Goal: Task Accomplishment & Management: Manage account settings

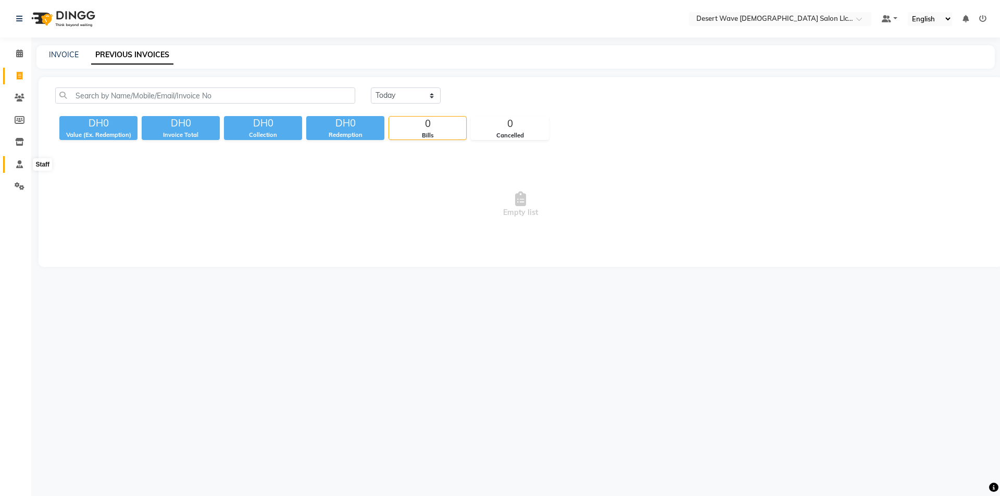
click at [17, 166] on icon at bounding box center [19, 164] width 7 height 8
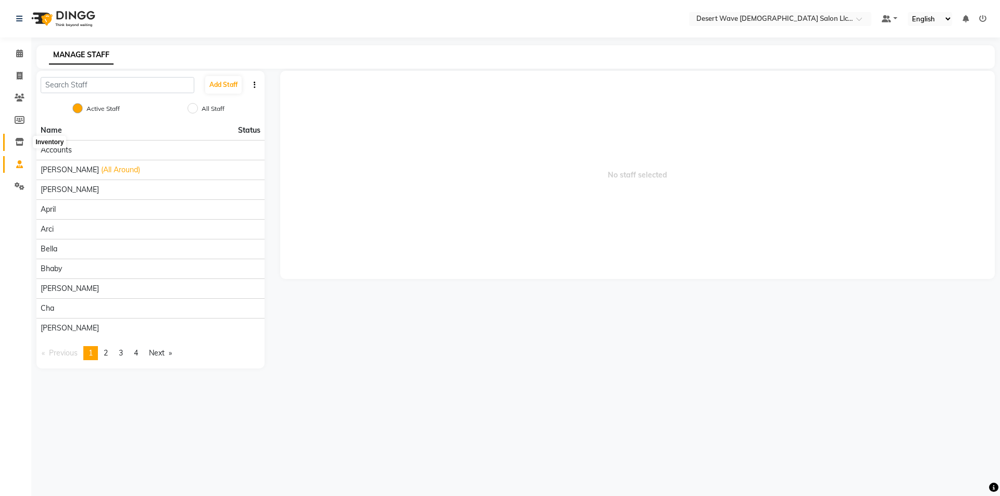
click at [22, 137] on span at bounding box center [19, 142] width 18 height 12
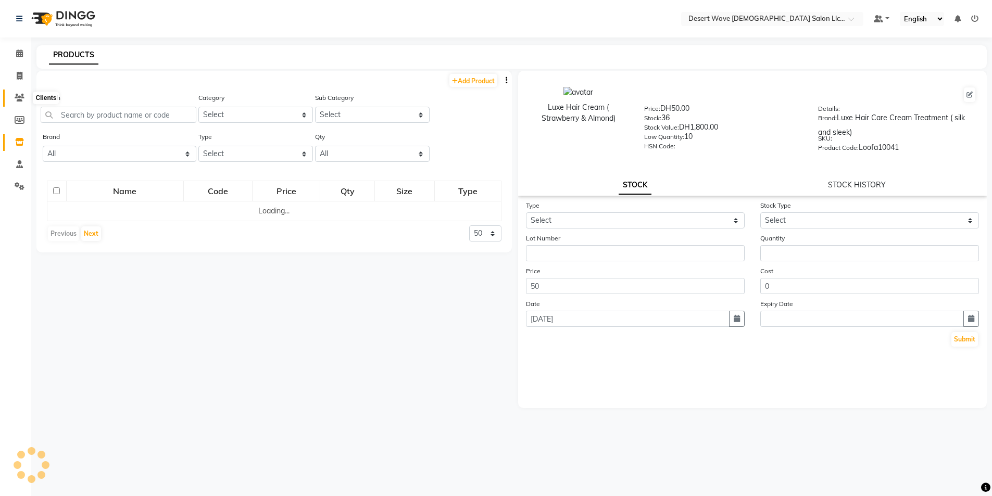
click at [16, 95] on icon at bounding box center [20, 98] width 10 height 8
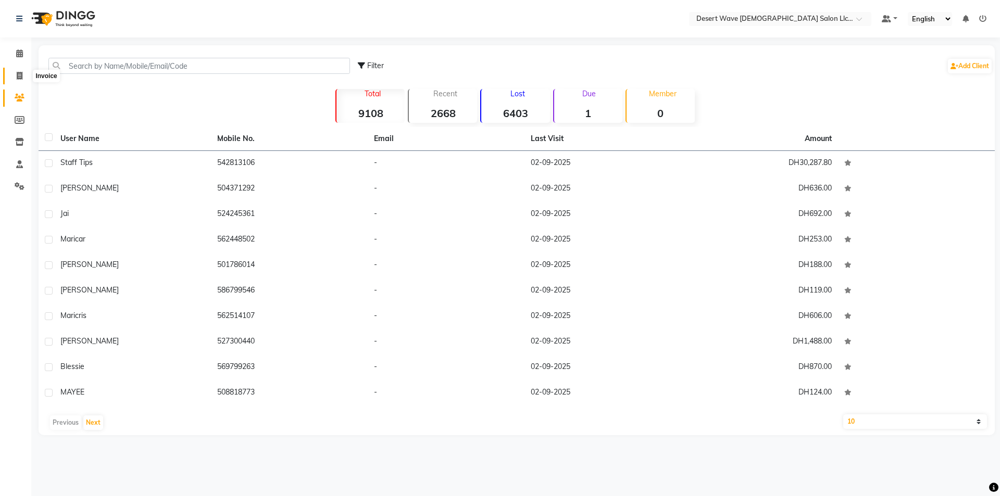
click at [21, 78] on icon at bounding box center [20, 76] width 6 height 8
select select "service"
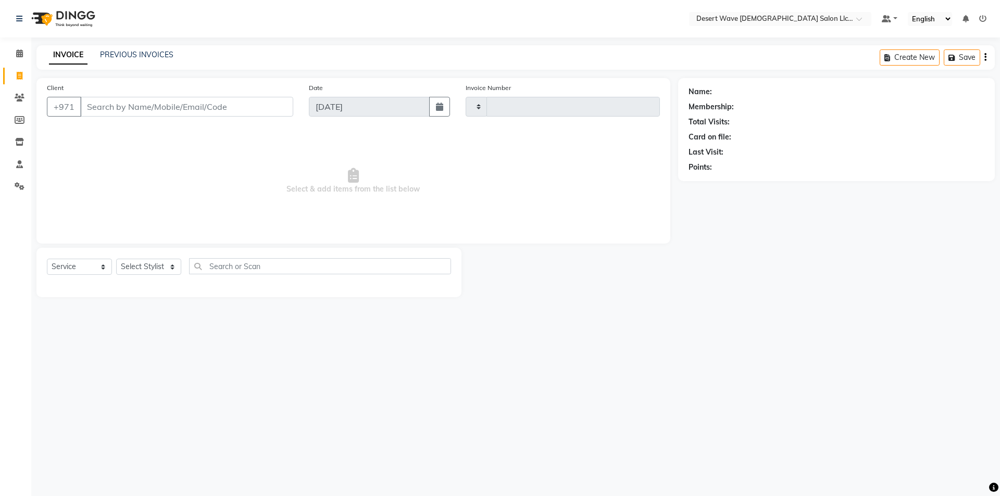
type input "6564"
select select "6563"
select select "50418"
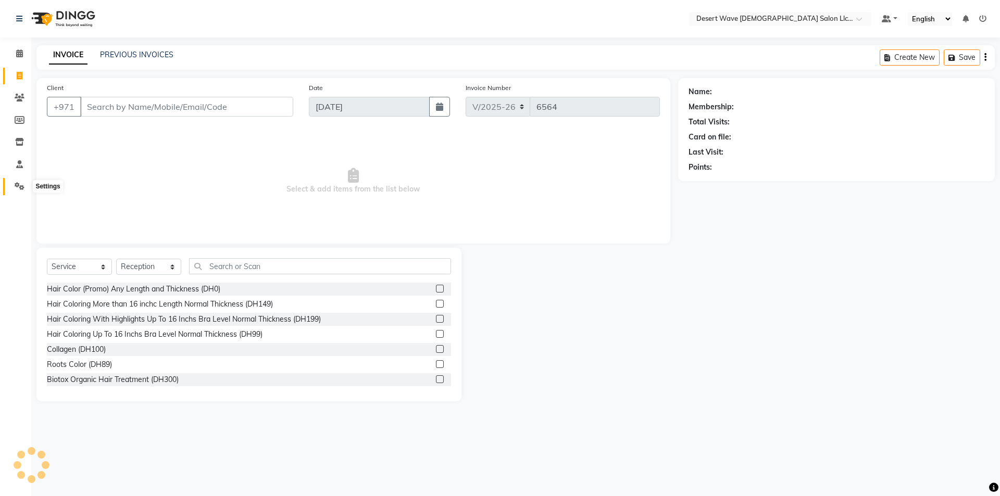
click at [21, 182] on span at bounding box center [19, 187] width 18 height 12
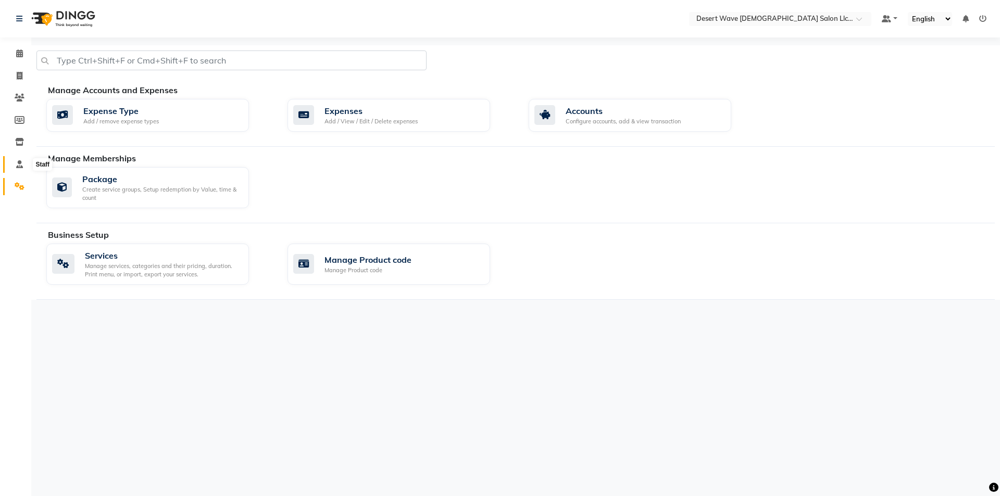
click at [20, 165] on icon at bounding box center [19, 164] width 7 height 8
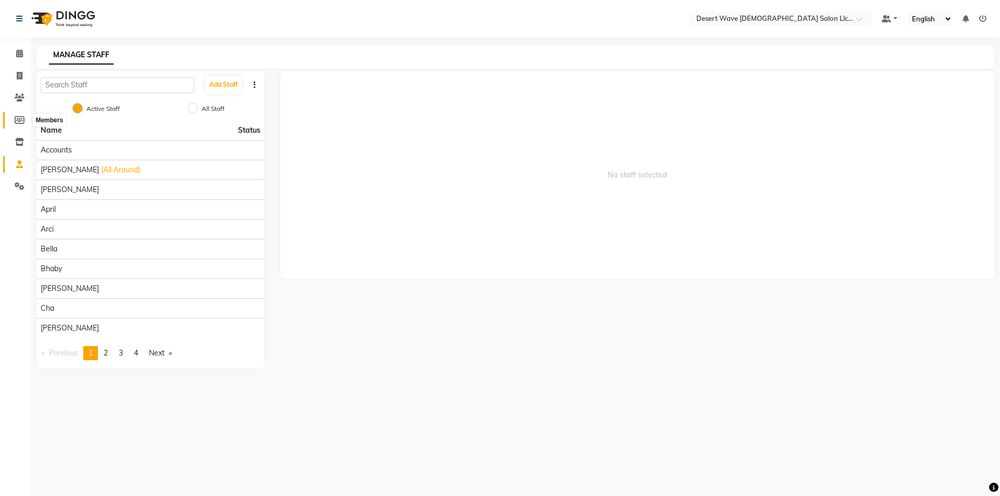
click at [22, 121] on icon at bounding box center [20, 120] width 10 height 8
select select
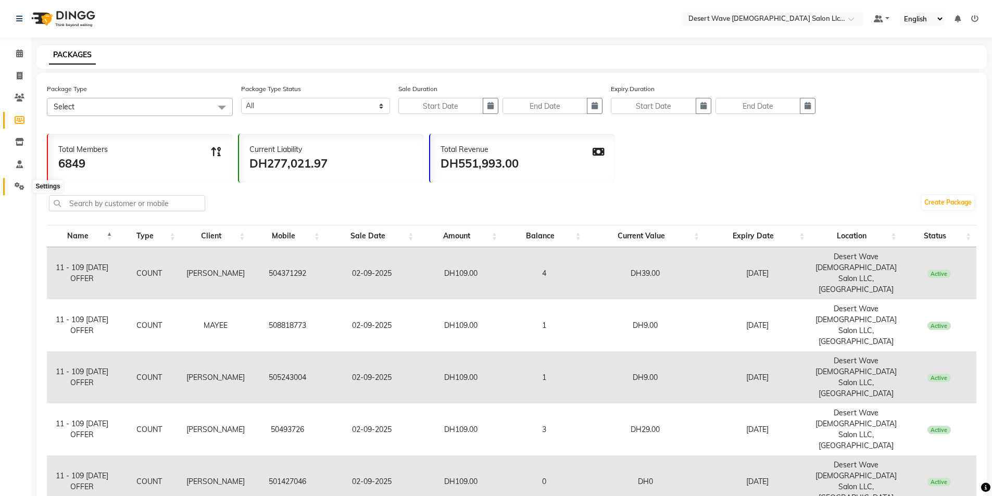
click at [23, 187] on icon at bounding box center [20, 186] width 10 height 8
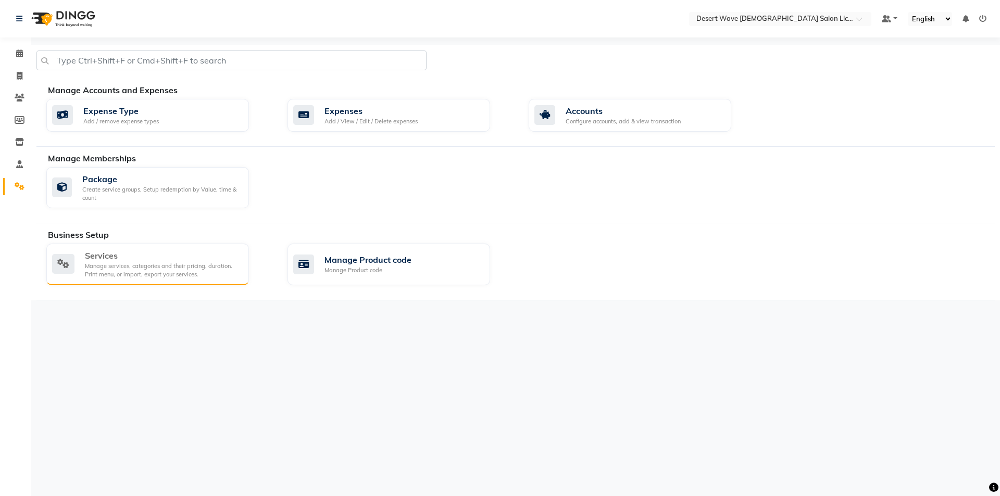
click at [154, 281] on div "Services Manage services, categories and their pricing, duration. Print menu, o…" at bounding box center [147, 265] width 203 height 42
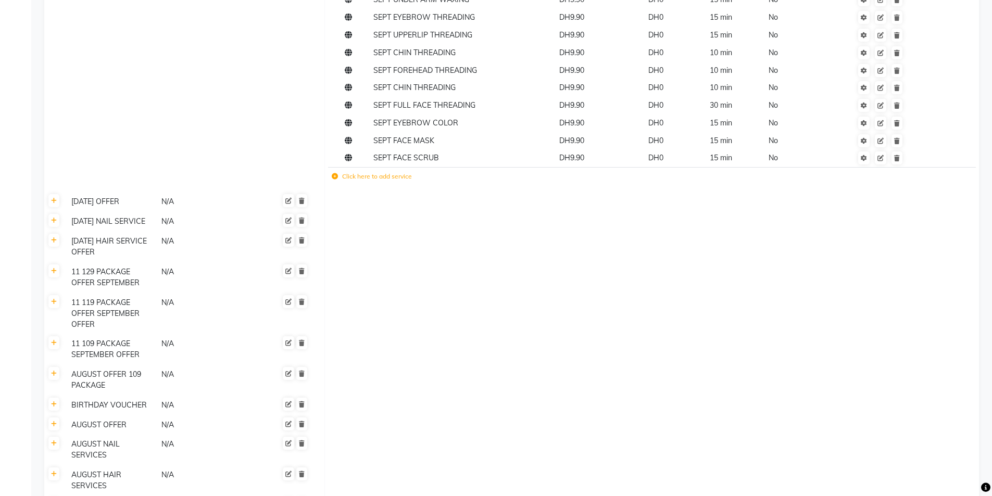
scroll to position [521, 0]
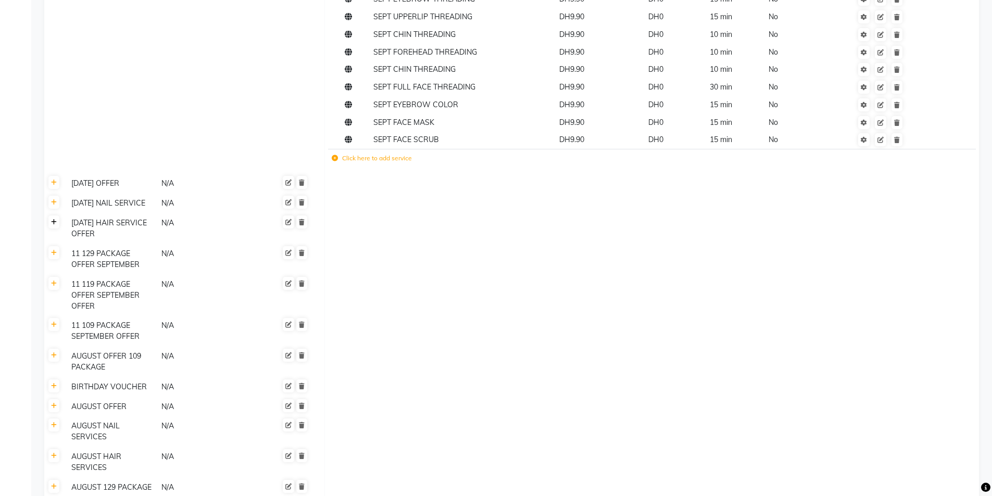
click at [57, 229] on link at bounding box center [53, 222] width 11 height 13
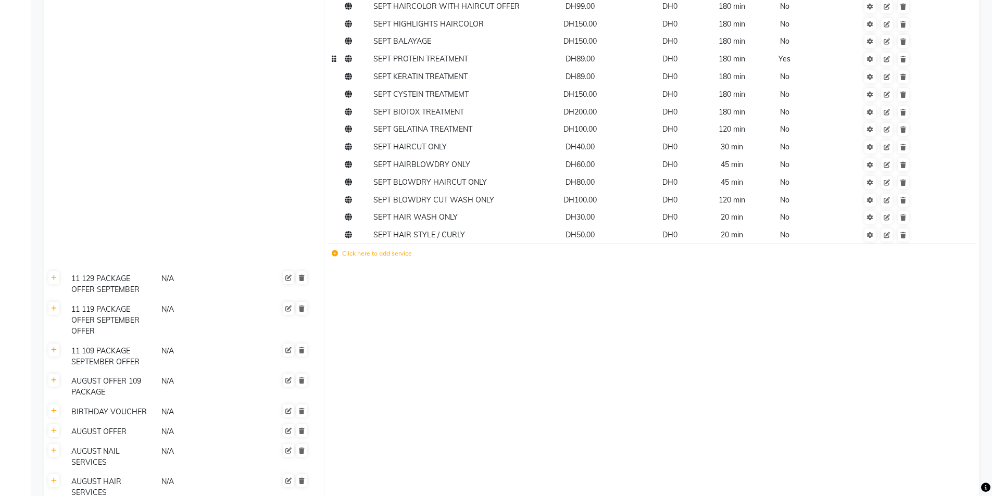
scroll to position [781, 0]
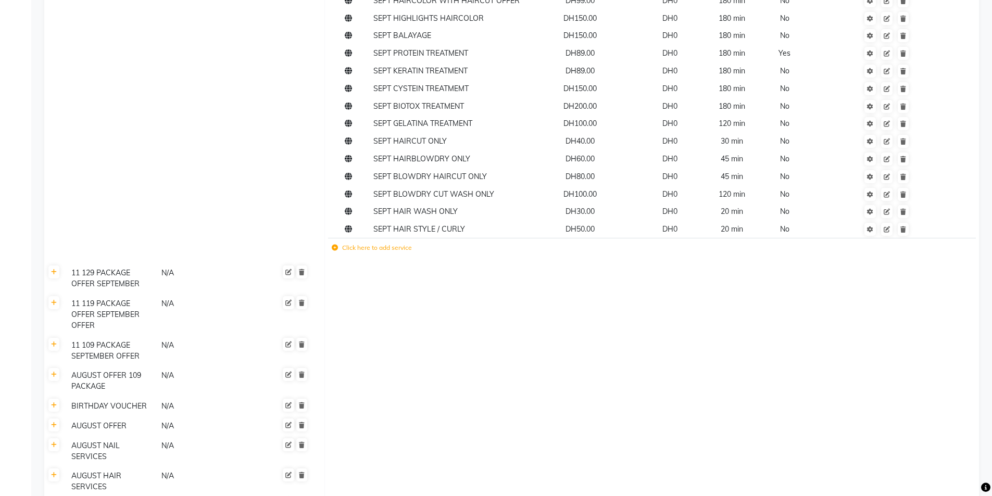
click at [381, 253] on label "Click here to add service" at bounding box center [372, 247] width 80 height 9
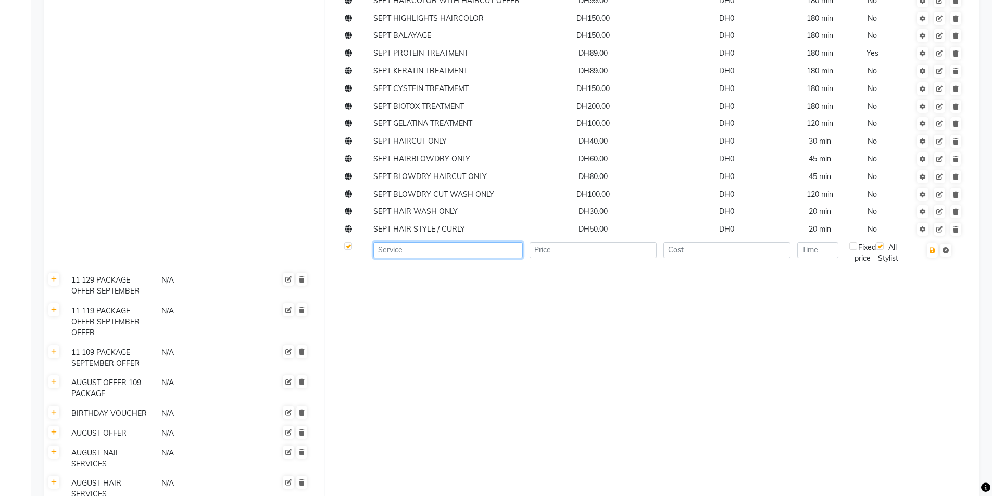
click at [385, 258] on input at bounding box center [447, 250] width 149 height 16
type input "s"
click at [407, 258] on input "SEPT" at bounding box center [447, 250] width 149 height 16
type input "SEPT QPLEX APPLICATION"
click at [588, 258] on input "number" at bounding box center [593, 250] width 127 height 16
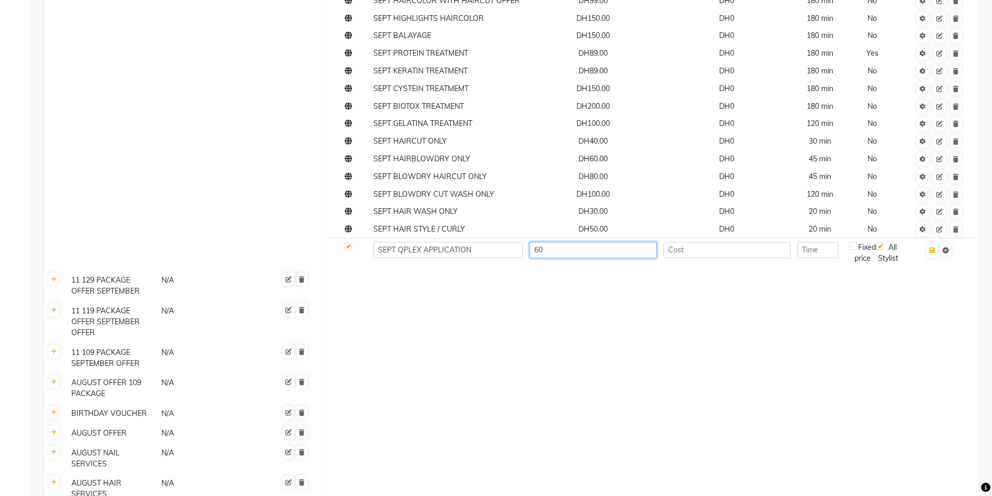
type input "6"
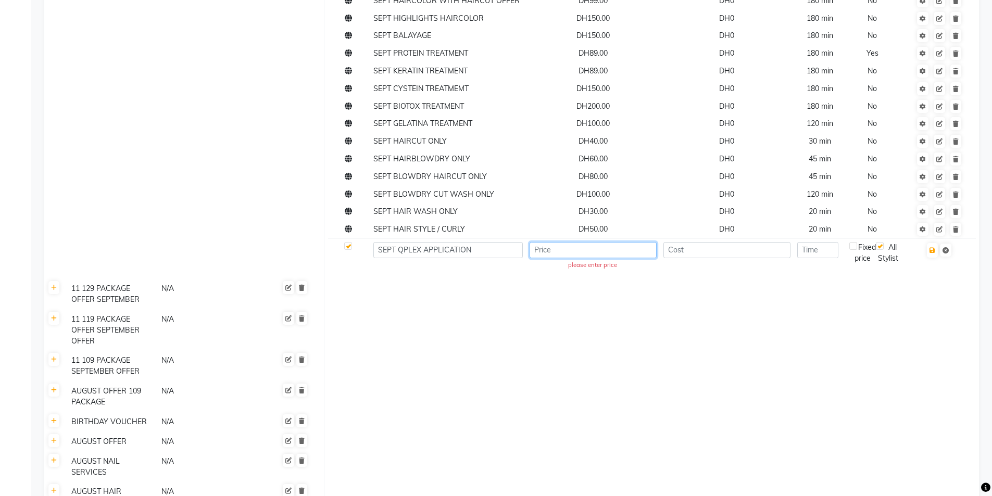
type input "6"
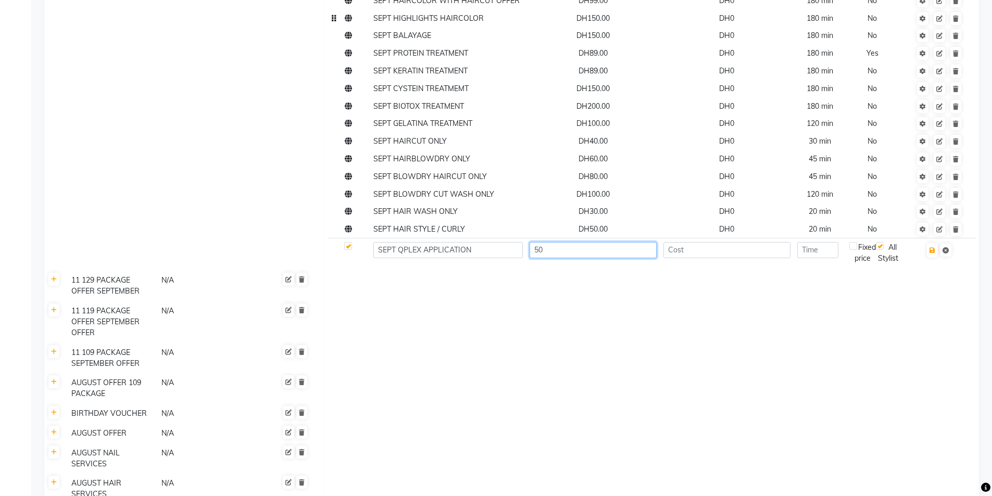
type input "50"
click at [827, 258] on input "number" at bounding box center [817, 250] width 41 height 16
type input "2"
type input "10"
click at [933, 258] on button "button" at bounding box center [932, 250] width 11 height 15
